Goal: Task Accomplishment & Management: Manage account settings

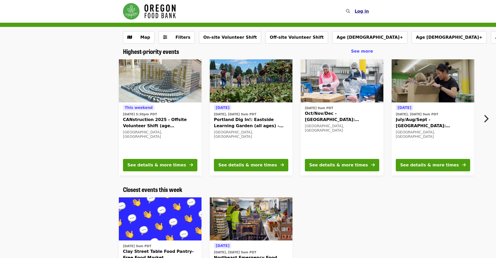
click at [362, 12] on span "Log in" at bounding box center [362, 11] width 14 height 5
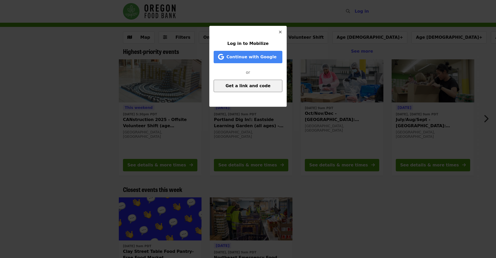
click at [255, 87] on span "Get a link and code" at bounding box center [247, 85] width 45 height 5
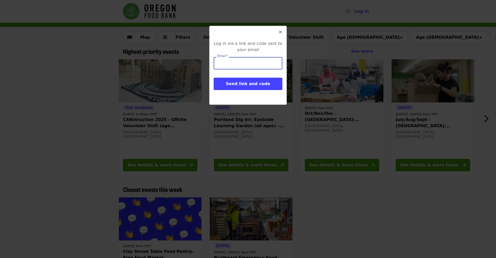
click at [239, 61] on input "Email   *" at bounding box center [248, 63] width 69 height 12
type input "**********"
click at [243, 86] on button "Send link and code" at bounding box center [248, 84] width 69 height 12
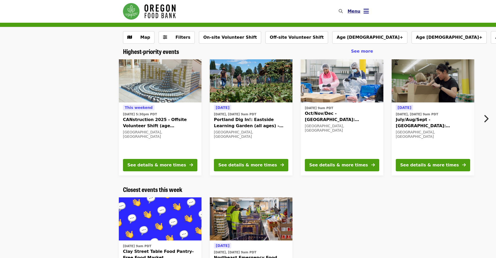
click at [366, 9] on icon "bars icon" at bounding box center [365, 10] width 5 height 7
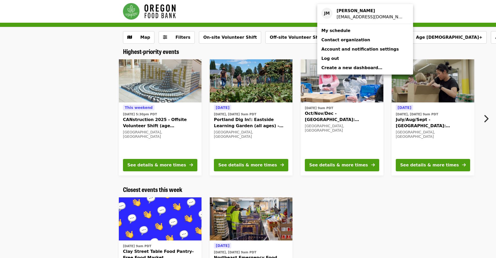
click at [346, 29] on span "My schedule" at bounding box center [335, 30] width 29 height 5
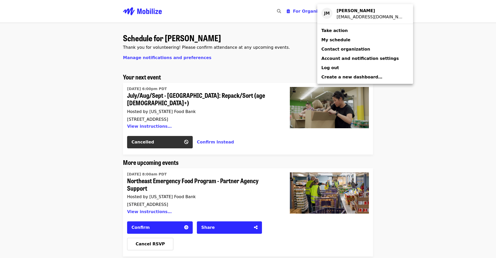
click at [449, 170] on div "Account menu" at bounding box center [248, 129] width 496 height 258
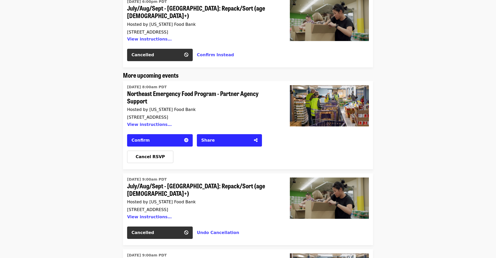
scroll to position [90, 0]
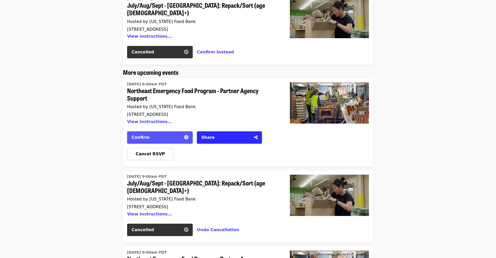
click at [142, 135] on span "Confirm" at bounding box center [140, 137] width 18 height 5
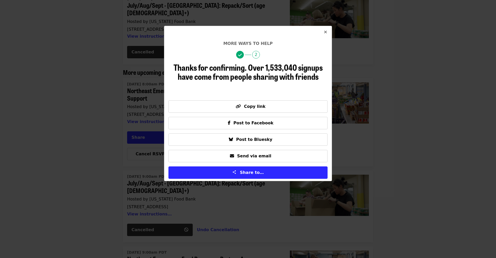
click at [325, 32] on icon "times icon" at bounding box center [325, 32] width 3 height 5
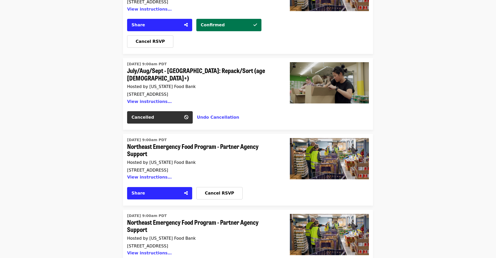
scroll to position [128, 0]
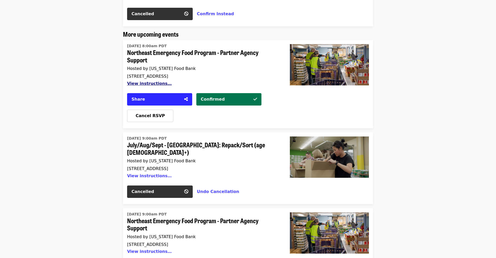
click at [142, 81] on button "View instructions…" at bounding box center [149, 83] width 45 height 5
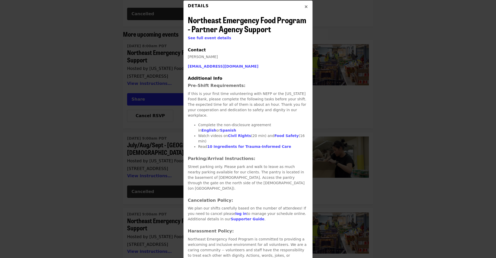
scroll to position [27, 0]
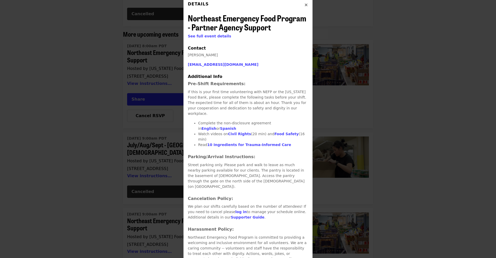
click at [306, 6] on icon "times icon" at bounding box center [305, 5] width 3 height 5
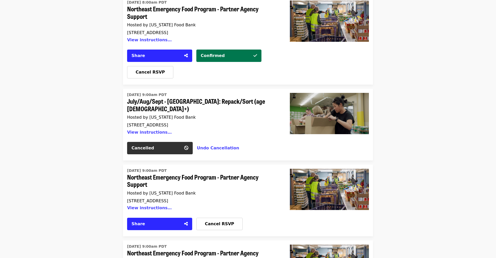
scroll to position [173, 0]
